Goal: Task Accomplishment & Management: Manage account settings

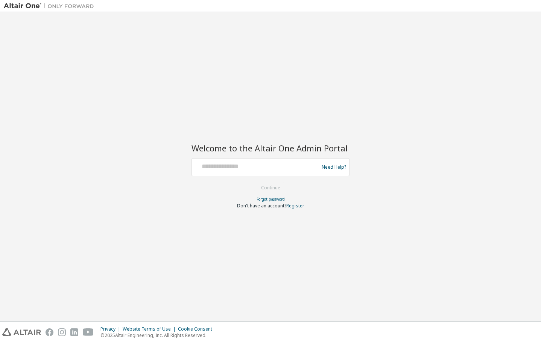
click at [384, 52] on div "Welcome to the Altair One Admin Portal Need Help? Please make sure that you pro…" at bounding box center [270, 167] width 533 height 302
type input "**********"
click at [267, 186] on button "Continue" at bounding box center [270, 187] width 35 height 11
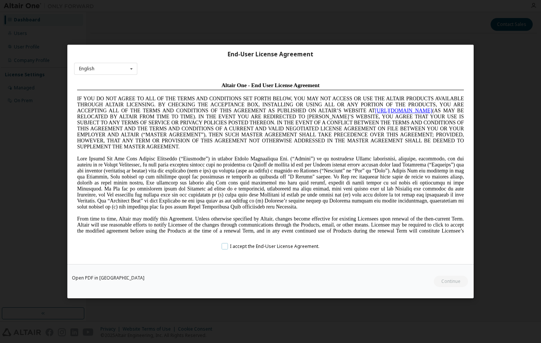
click at [226, 247] on label "I accept the End-User License Agreement." at bounding box center [270, 246] width 98 height 6
click at [448, 280] on button "Continue" at bounding box center [450, 281] width 35 height 11
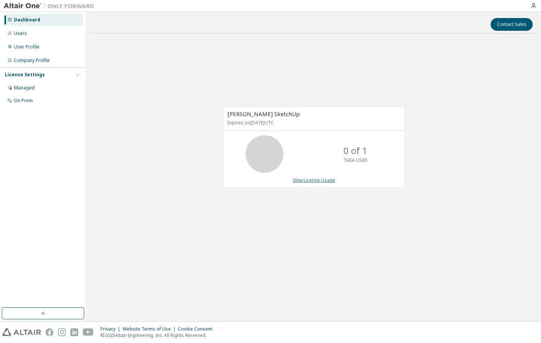
click at [307, 181] on link "View License Usage" at bounding box center [313, 180] width 42 height 6
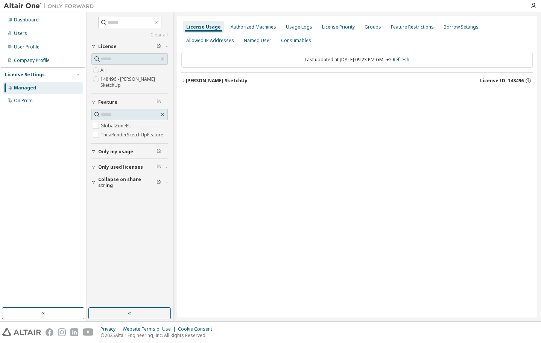
click at [105, 153] on span "Only my usage" at bounding box center [115, 152] width 35 height 6
click at [105, 152] on span "Only my usage" at bounding box center [115, 152] width 35 height 6
click at [302, 28] on div "Usage Logs" at bounding box center [299, 27] width 26 height 6
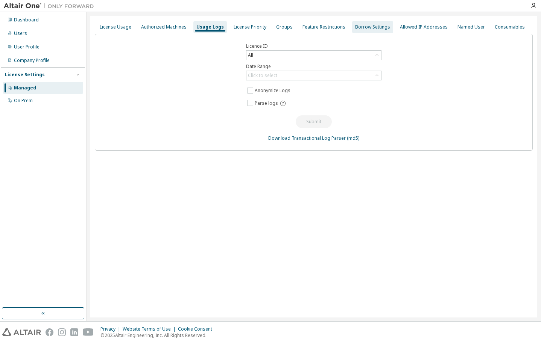
click at [366, 30] on div "Borrow Settings" at bounding box center [372, 27] width 41 height 12
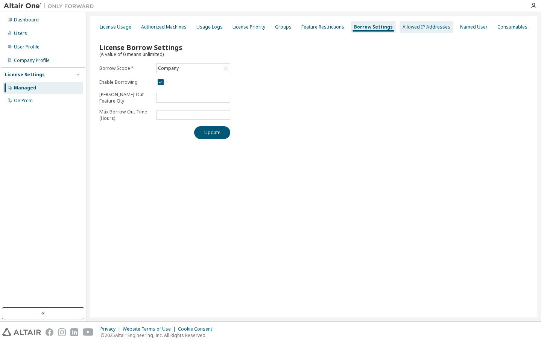
click at [426, 29] on div "Allowed IP Addresses" at bounding box center [426, 27] width 48 height 6
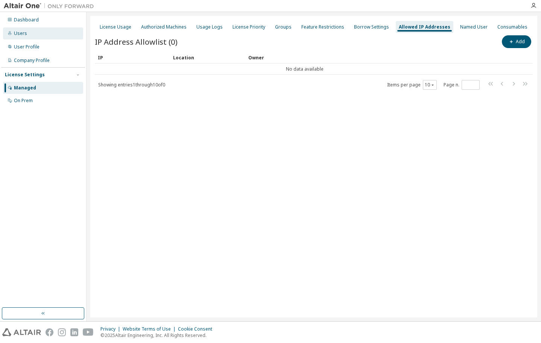
click at [38, 35] on div "Users" at bounding box center [43, 33] width 80 height 12
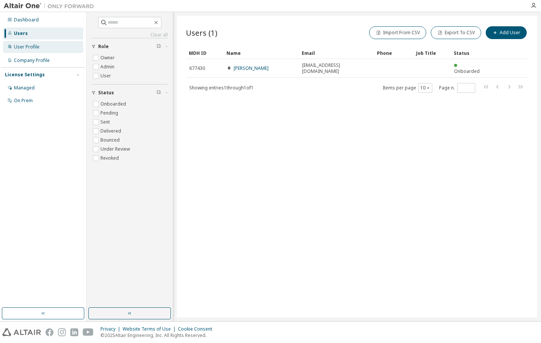
click at [10, 48] on icon at bounding box center [10, 46] width 5 height 5
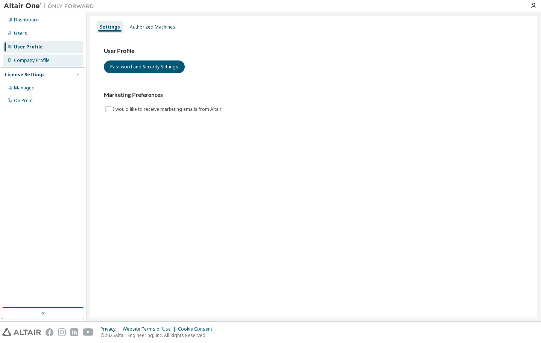
click at [29, 58] on div "Company Profile" at bounding box center [32, 61] width 36 height 6
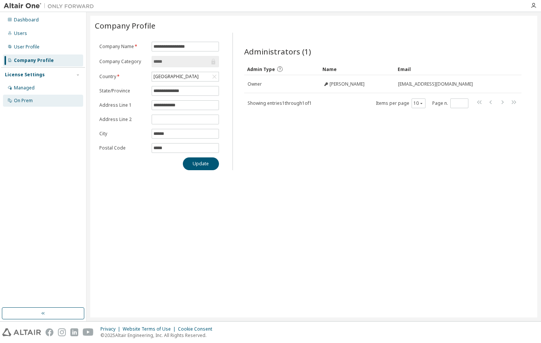
click at [39, 101] on div "On Prem" at bounding box center [43, 101] width 80 height 12
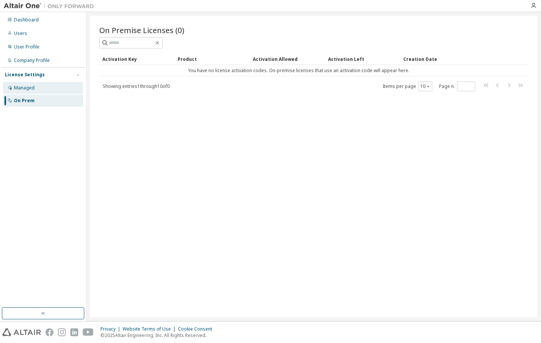
click at [33, 88] on div "Managed" at bounding box center [24, 88] width 21 height 6
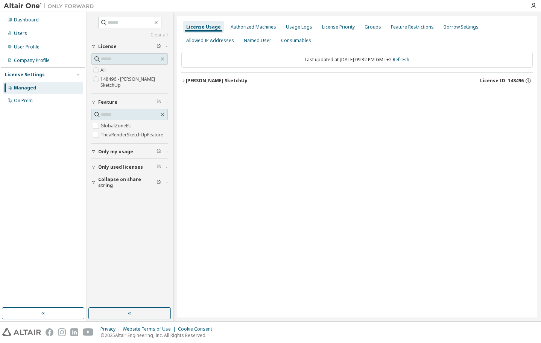
click at [184, 79] on icon "button" at bounding box center [183, 81] width 5 height 5
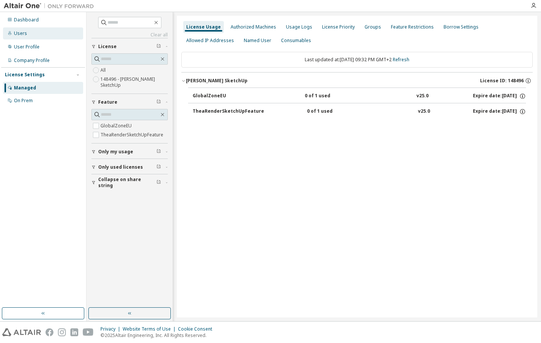
click at [41, 35] on div "Users" at bounding box center [43, 33] width 80 height 12
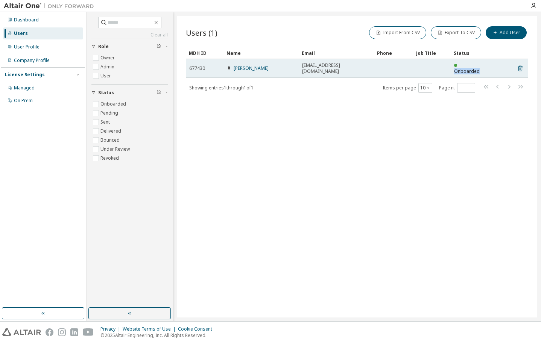
drag, startPoint x: 486, startPoint y: 65, endPoint x: 461, endPoint y: 65, distance: 24.8
click at [461, 65] on td "Onboarded" at bounding box center [469, 68] width 38 height 19
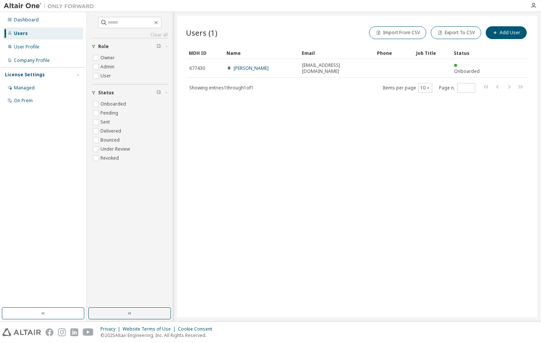
click at [428, 146] on div "Users (1) Import From CSV Export To CSV Add User Clear Load Save Save As Field …" at bounding box center [357, 167] width 360 height 302
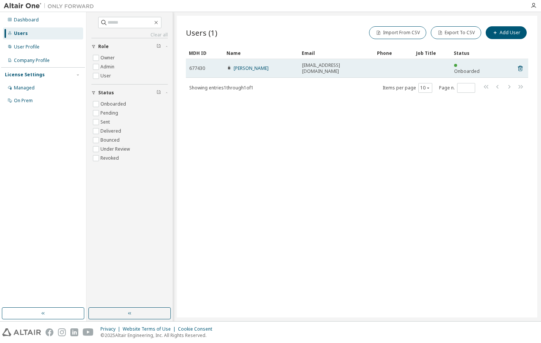
click at [465, 68] on span "Onboarded" at bounding box center [467, 71] width 26 height 6
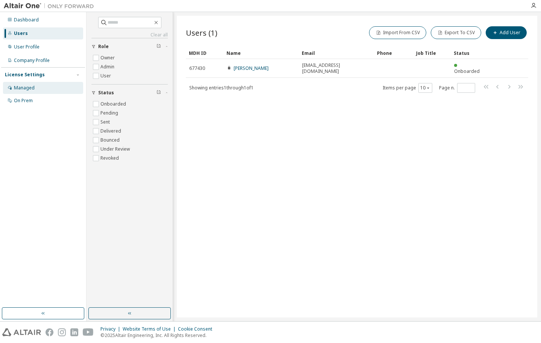
click at [26, 90] on div "Managed" at bounding box center [24, 88] width 21 height 6
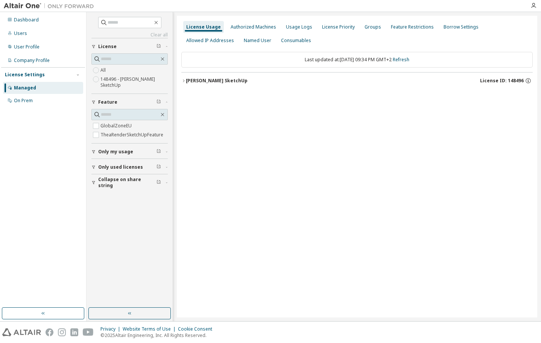
click at [114, 80] on label "148496 - Thea Render SketchUp" at bounding box center [133, 82] width 67 height 15
